Goal: Task Accomplishment & Management: Manage account settings

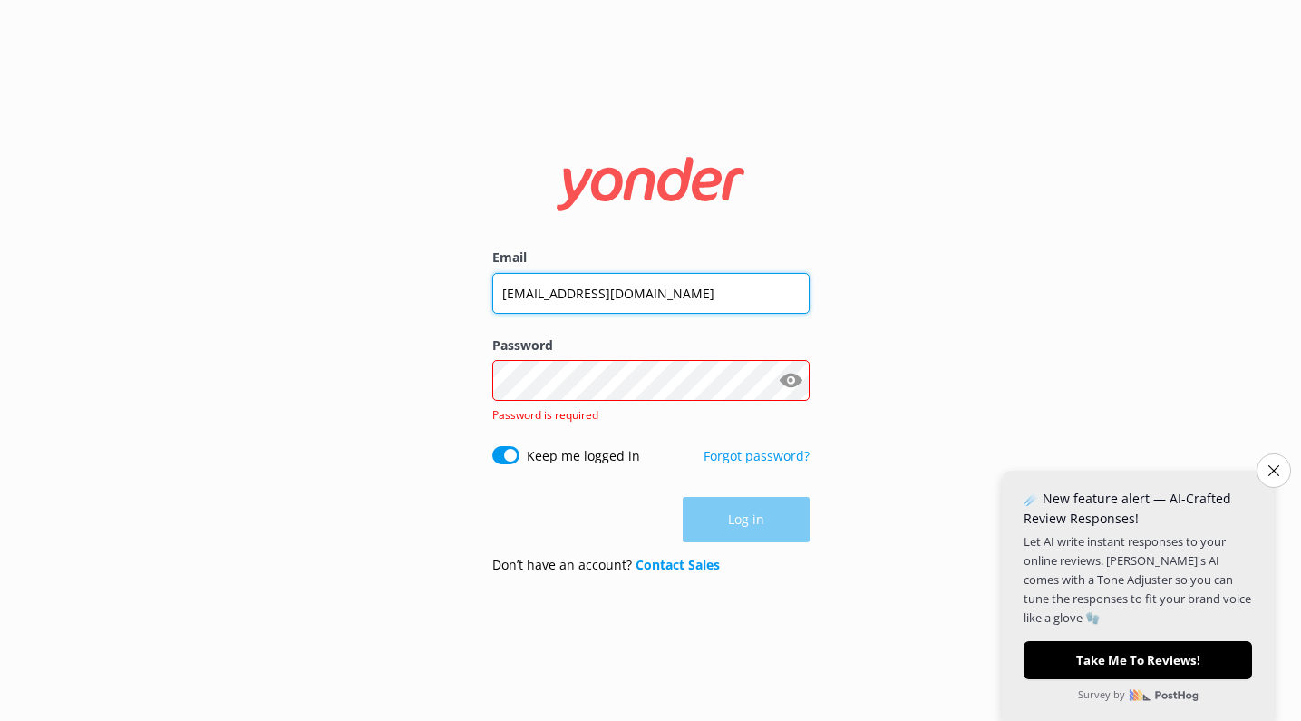
type input "[EMAIL_ADDRESS][DOMAIN_NAME]"
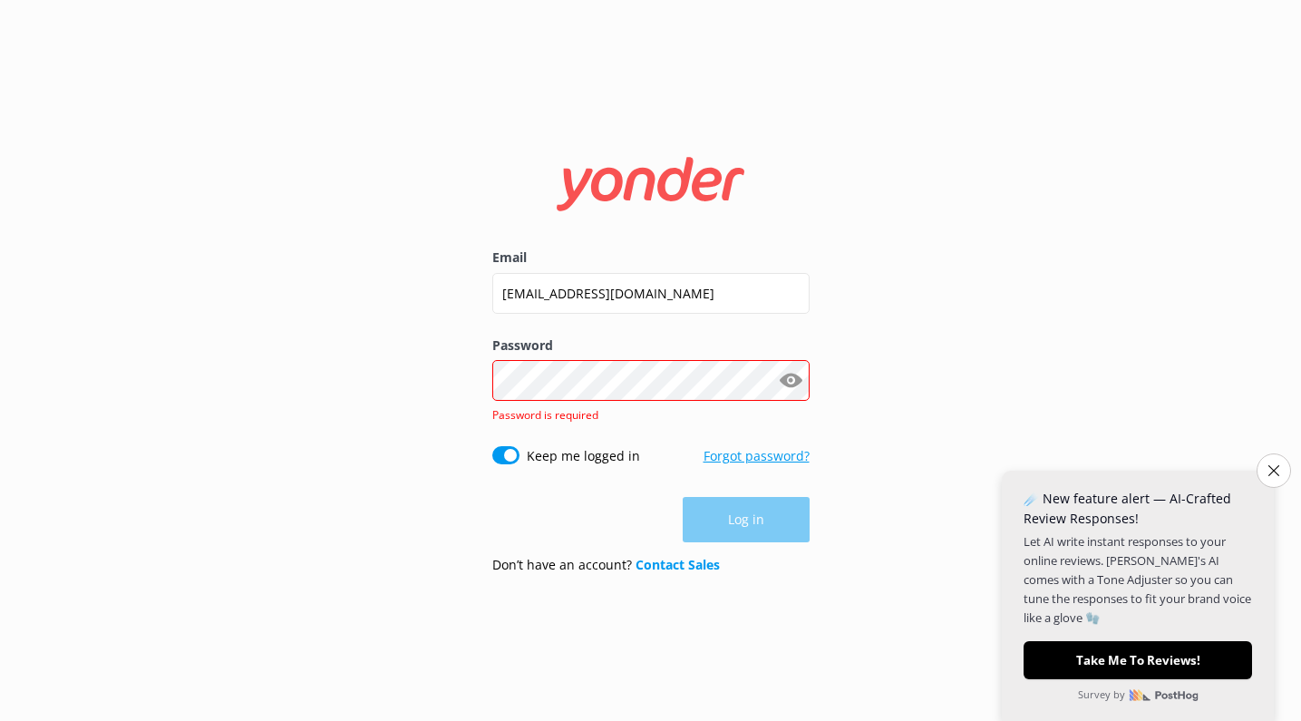
click at [731, 450] on link "Forgot password?" at bounding box center [757, 455] width 106 height 17
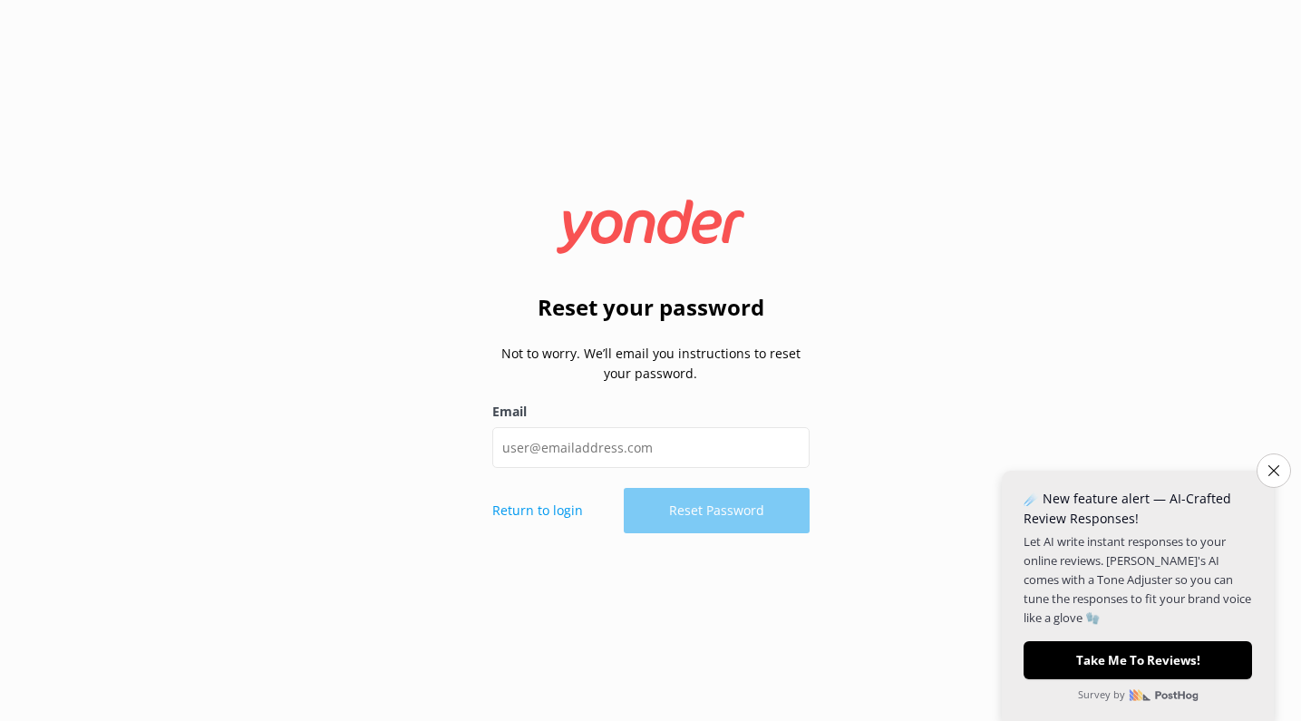
click at [1148, 3] on div "Reset your password Not to worry. We’ll email you instructions to reset your pa…" at bounding box center [650, 360] width 1301 height 721
